Goal: Find specific page/section: Find specific page/section

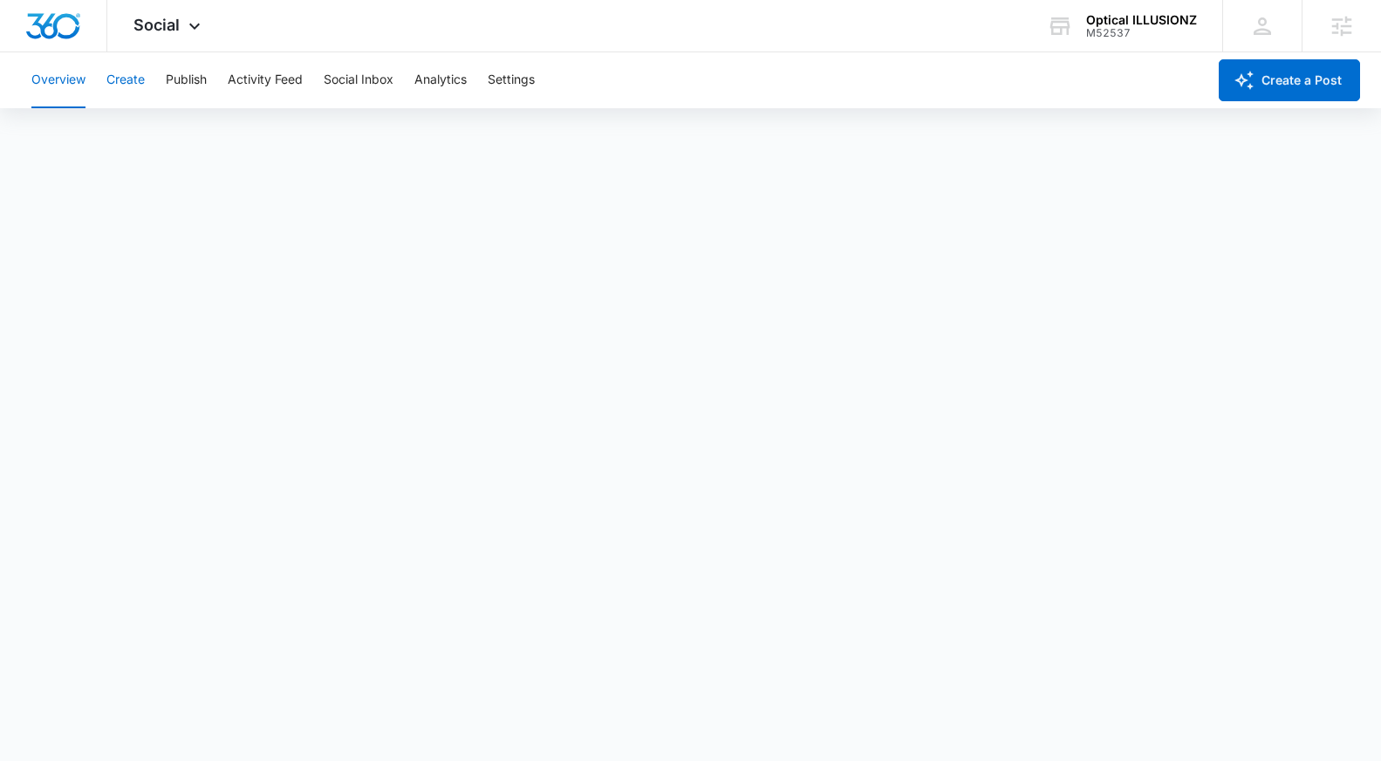
click at [122, 69] on button "Create" at bounding box center [125, 80] width 38 height 56
click at [174, 126] on button "Approvals" at bounding box center [170, 133] width 58 height 49
click at [184, 30] on icon at bounding box center [194, 30] width 21 height 21
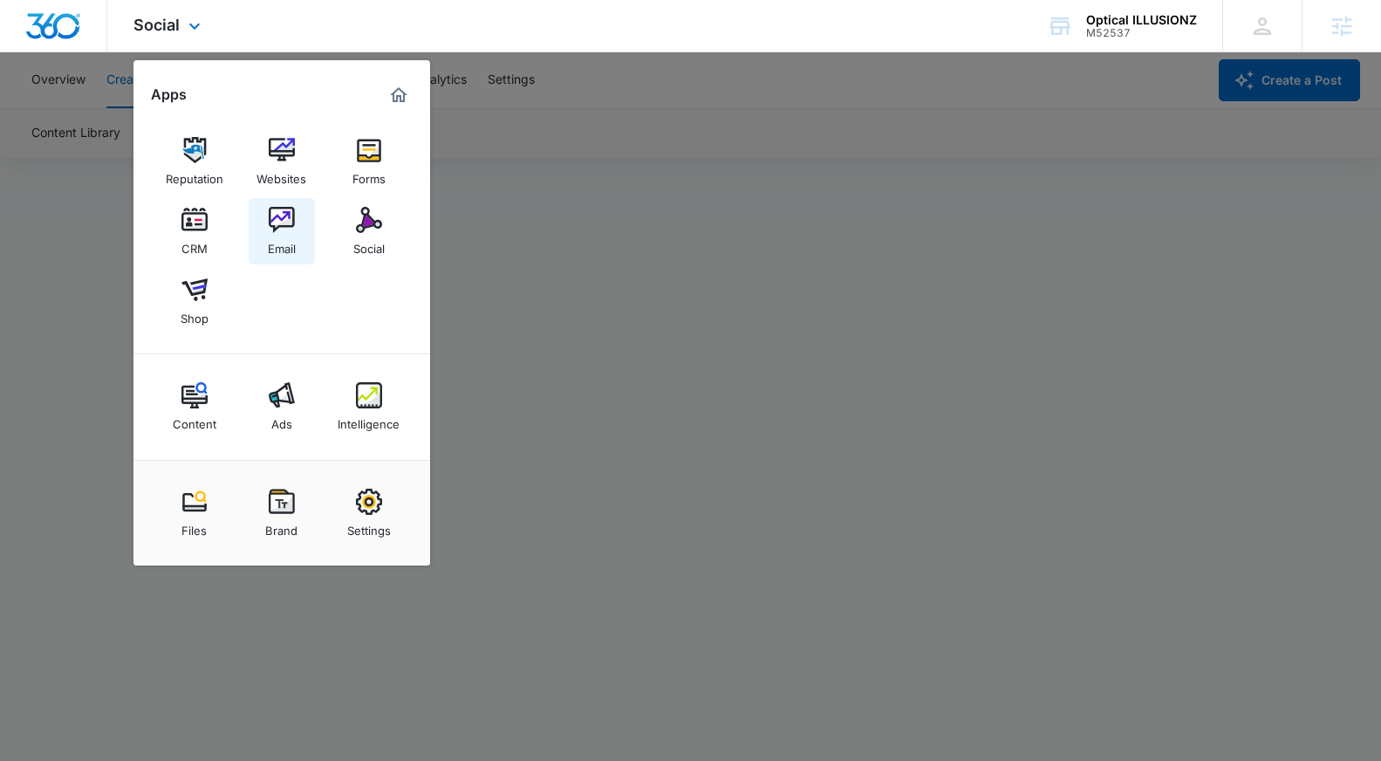
click at [296, 210] on link "Email" at bounding box center [282, 231] width 66 height 66
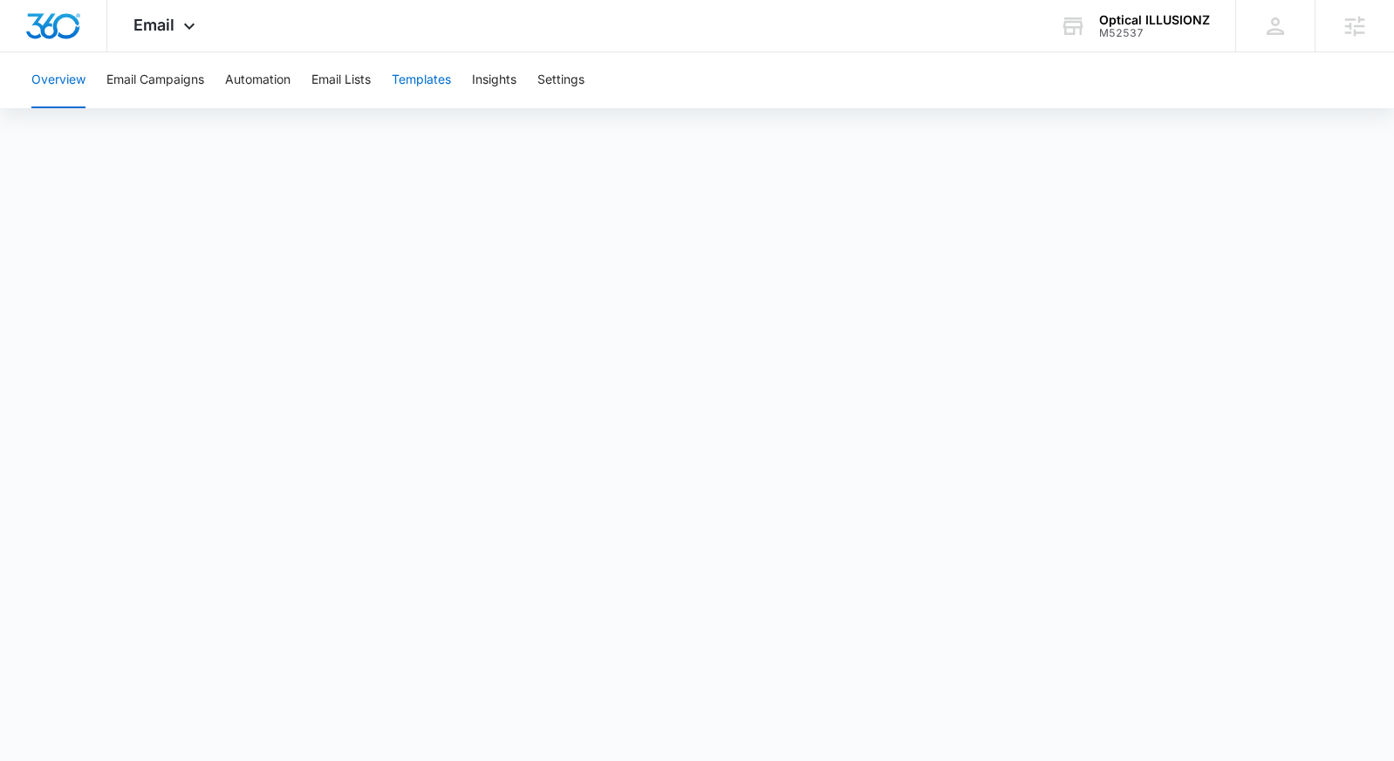
click at [426, 90] on button "Templates" at bounding box center [421, 80] width 59 height 56
